Goal: Information Seeking & Learning: Find specific page/section

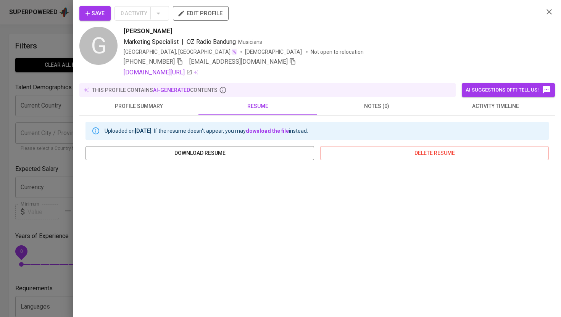
click at [549, 11] on icon "button" at bounding box center [549, 11] width 9 height 9
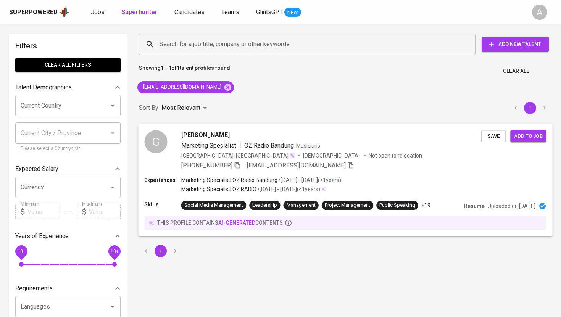
click at [158, 143] on div "G" at bounding box center [155, 141] width 23 height 23
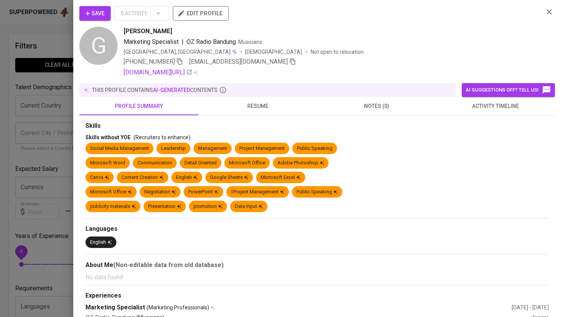
click at [257, 108] on span "resume" at bounding box center [258, 107] width 110 height 10
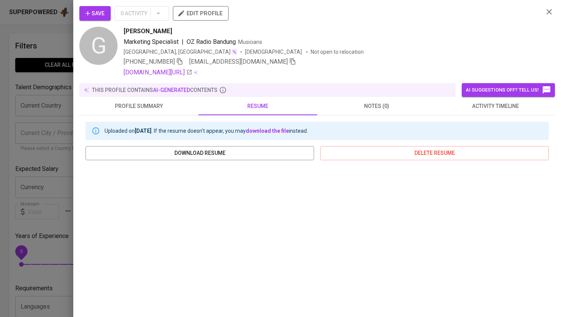
click at [550, 13] on icon "button" at bounding box center [549, 11] width 5 height 5
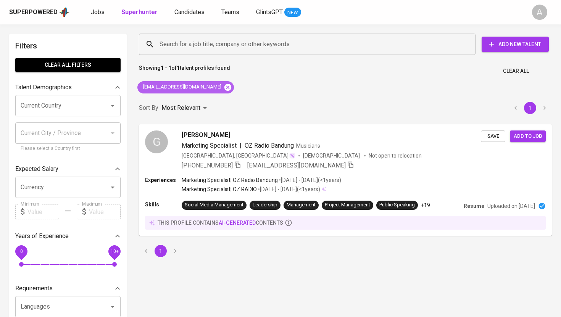
click at [224, 90] on icon at bounding box center [227, 87] width 7 height 7
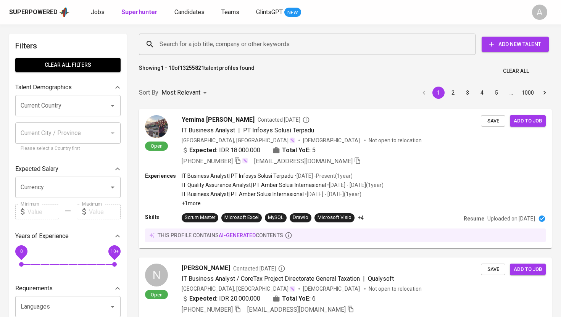
click at [215, 48] on input "Search for a job title, company or other keywords" at bounding box center [309, 44] width 303 height 15
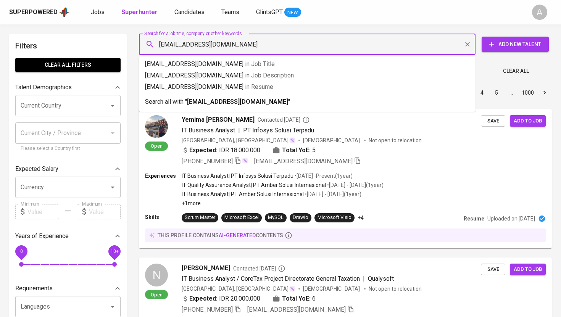
type input "arnettaisyhaa99@gmail.com"
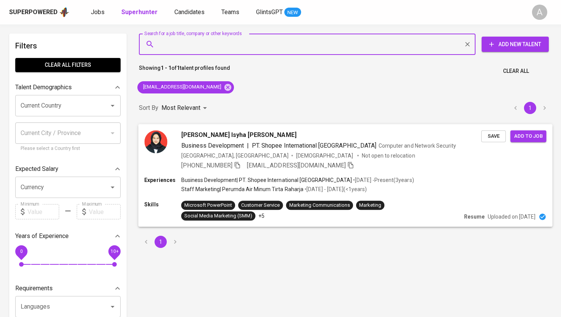
click at [155, 145] on img at bounding box center [155, 141] width 23 height 23
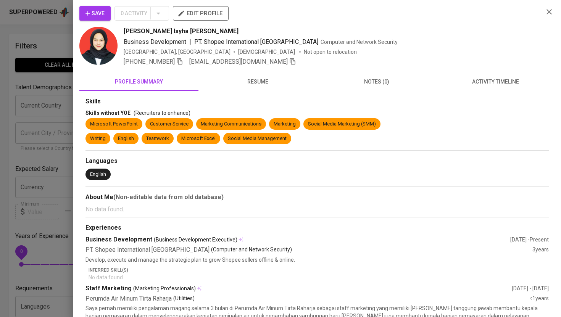
click at [262, 84] on span "resume" at bounding box center [258, 82] width 110 height 10
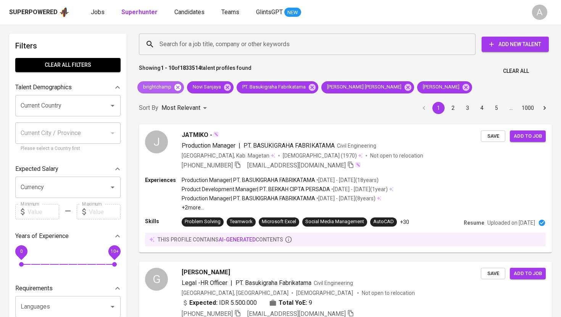
click at [178, 88] on icon at bounding box center [178, 87] width 8 height 8
click at [223, 88] on icon at bounding box center [227, 87] width 8 height 8
click at [237, 88] on span "PT. Basukigraha Fabrikatama" at bounding box center [274, 87] width 74 height 7
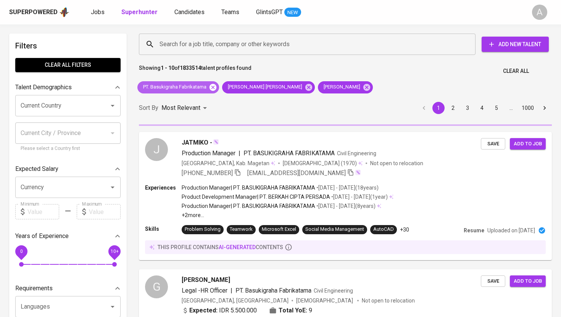
click at [213, 87] on icon at bounding box center [213, 87] width 7 height 7
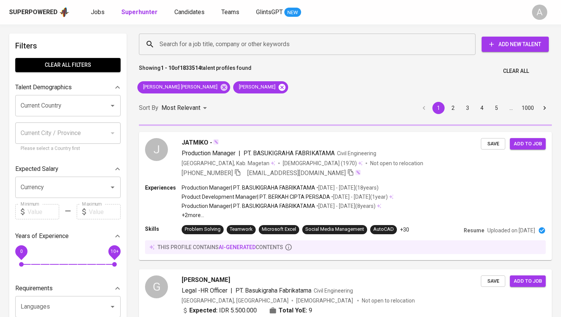
click at [279, 89] on icon at bounding box center [282, 87] width 7 height 7
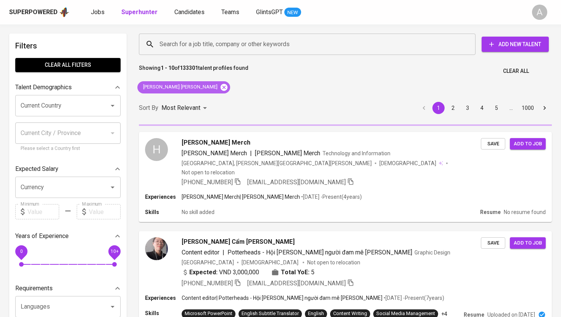
click at [221, 87] on icon at bounding box center [224, 87] width 7 height 7
